Goal: Register for event/course

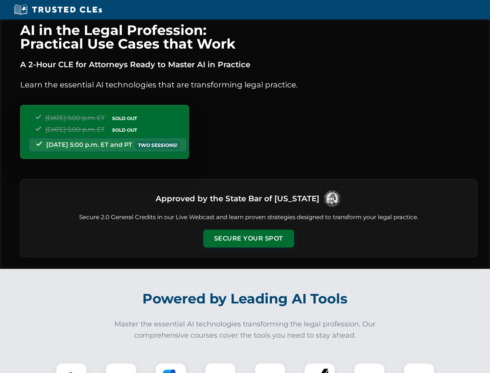
click at [248, 238] on button "Secure Your Spot" at bounding box center [248, 238] width 91 height 18
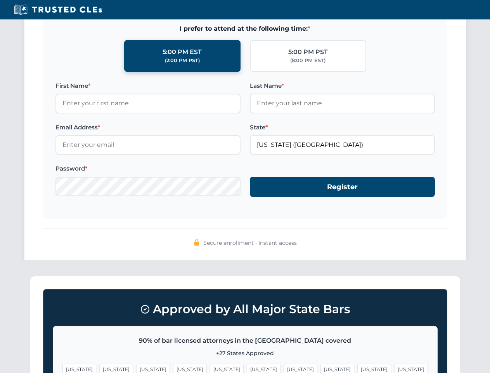
click at [284, 368] on span "[US_STATE]" at bounding box center [301, 368] width 34 height 11
click at [357, 368] on span "[US_STATE]" at bounding box center [374, 368] width 34 height 11
